Goal: Information Seeking & Learning: Learn about a topic

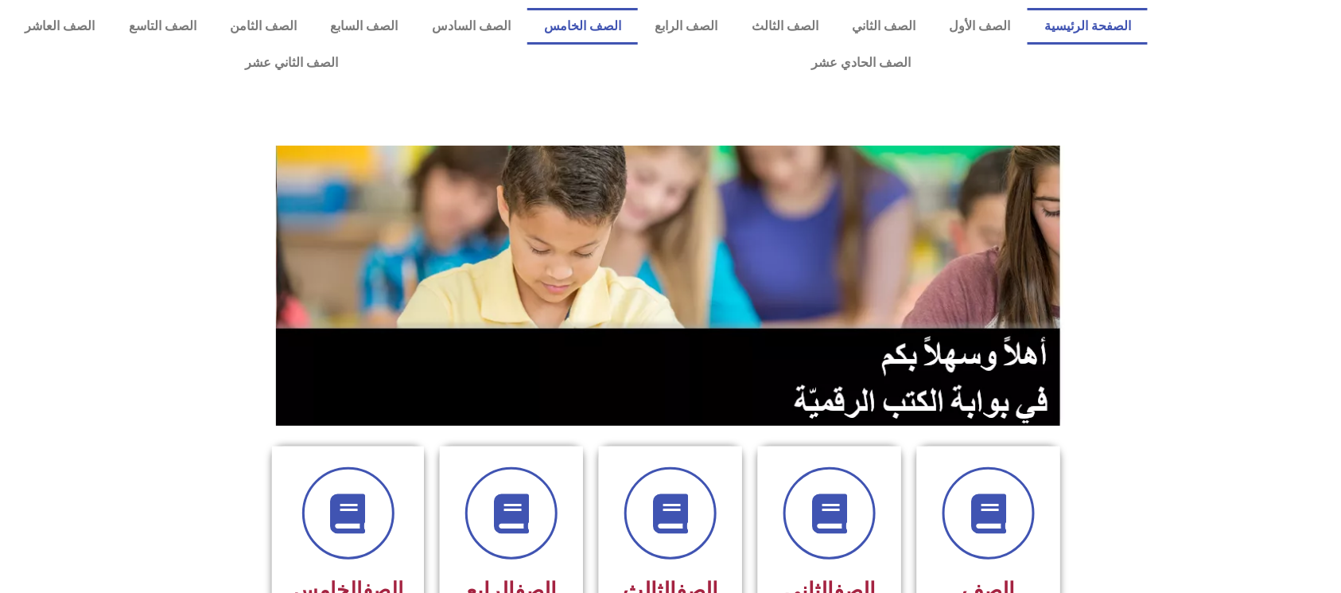
click at [631, 10] on link "الصف الخامس" at bounding box center [582, 26] width 111 height 37
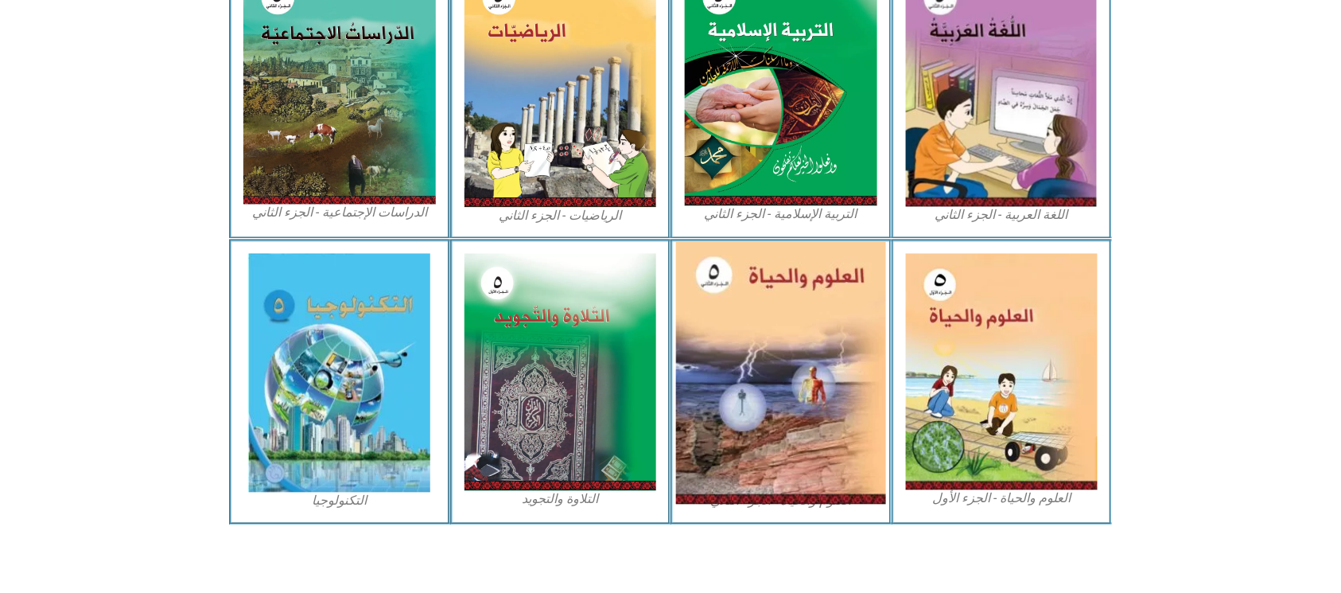
scroll to position [834, 0]
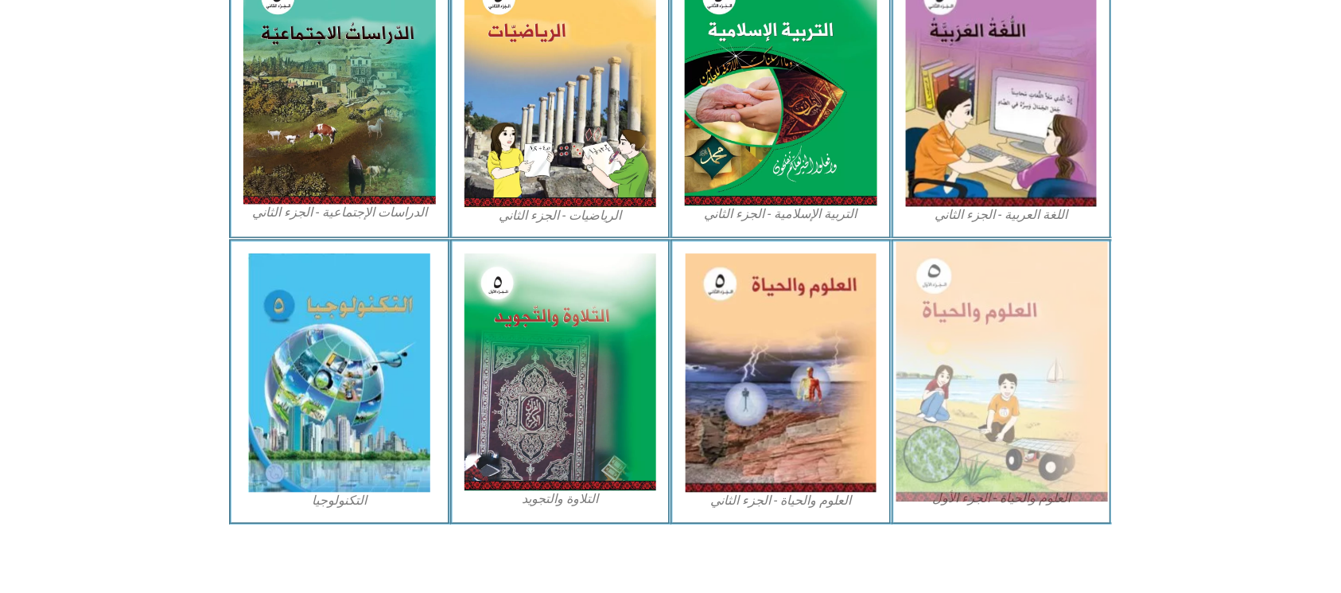
click at [1002, 367] on img at bounding box center [1002, 372] width 212 height 260
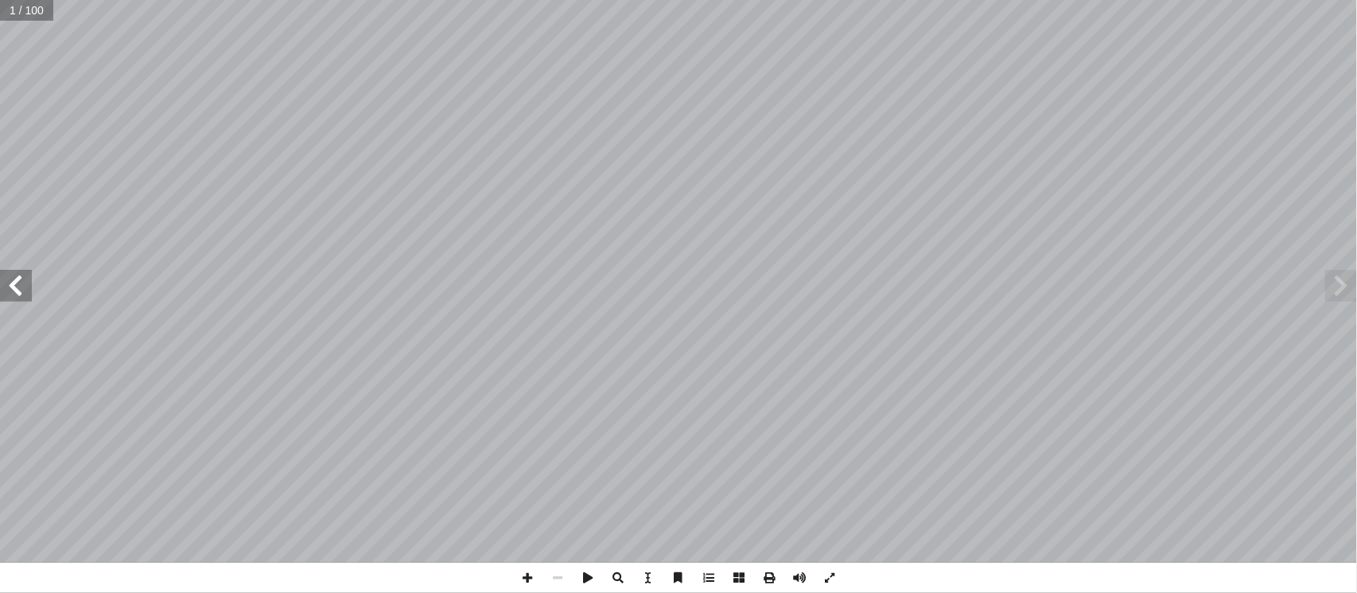
click at [27, 300] on span at bounding box center [16, 286] width 32 height 32
click at [25, 299] on span at bounding box center [16, 286] width 32 height 32
click at [11, 14] on input "text" at bounding box center [31, 10] width 63 height 21
type input "**"
click at [30, 287] on span at bounding box center [16, 286] width 32 height 32
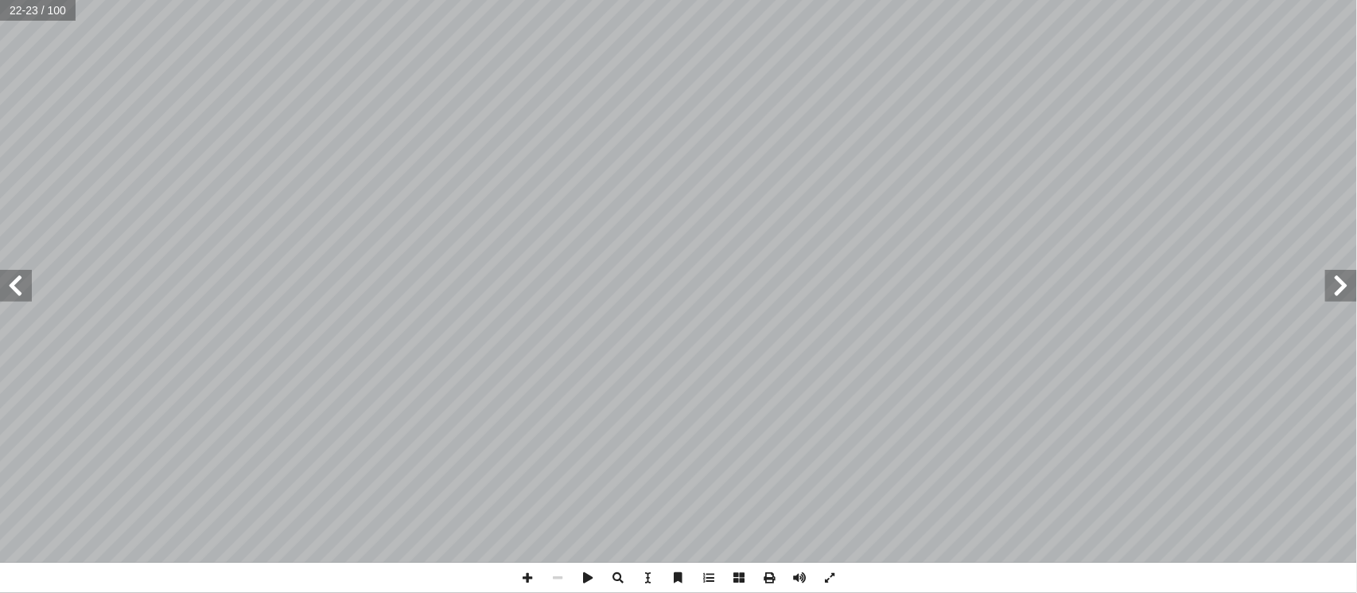
click at [21, 286] on span at bounding box center [16, 286] width 32 height 32
click at [522, 577] on span at bounding box center [527, 577] width 30 height 30
click at [11, 281] on span at bounding box center [16, 286] width 32 height 32
click at [519, 582] on span at bounding box center [527, 577] width 30 height 30
click at [528, 585] on span at bounding box center [527, 577] width 30 height 30
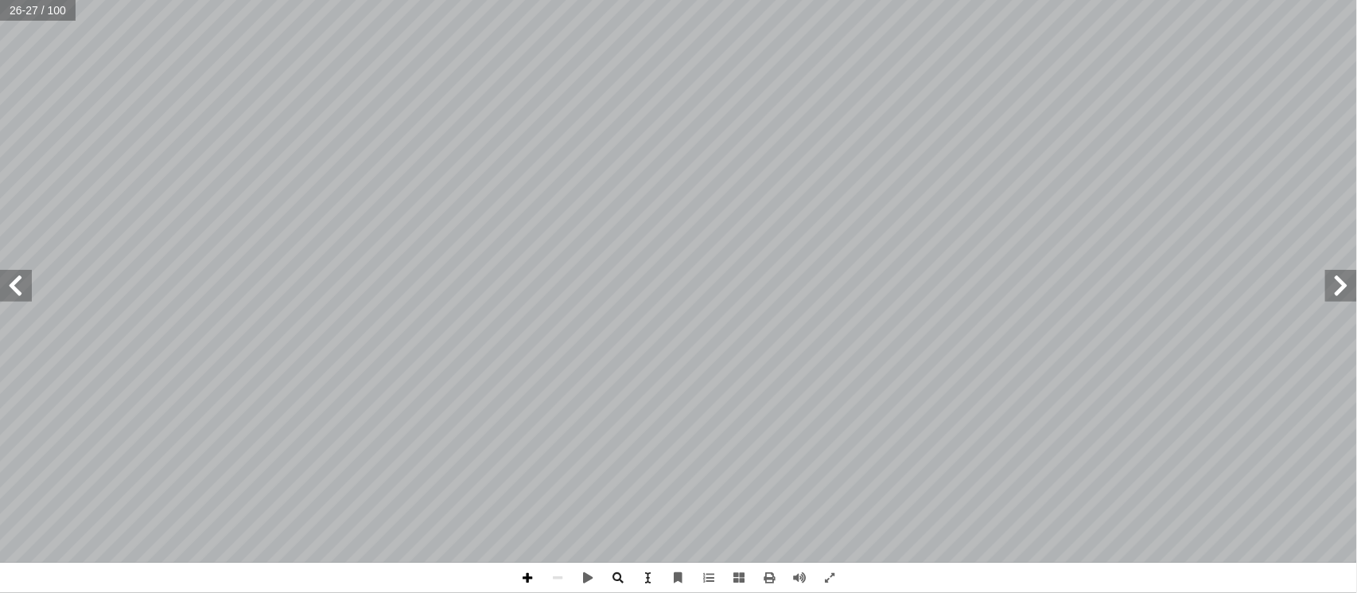
click at [528, 582] on span at bounding box center [527, 577] width 30 height 30
click at [523, 582] on span at bounding box center [527, 577] width 30 height 30
click at [522, 577] on span at bounding box center [527, 577] width 30 height 30
click at [551, 571] on span at bounding box center [557, 577] width 30 height 30
